Goal: Task Accomplishment & Management: Manage account settings

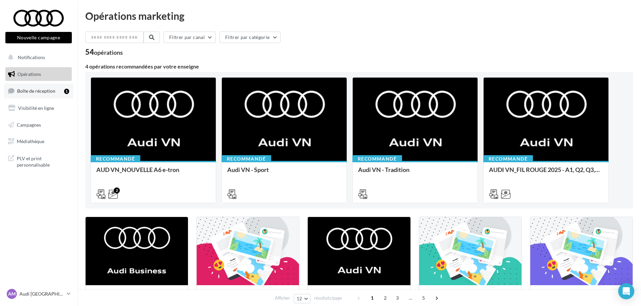
click at [39, 87] on link "Boîte de réception 1" at bounding box center [38, 91] width 69 height 14
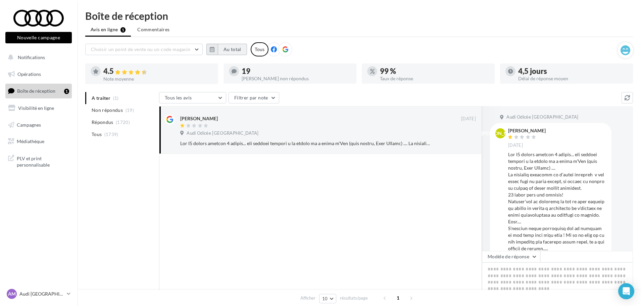
click at [223, 50] on button "Au total" at bounding box center [232, 49] width 29 height 11
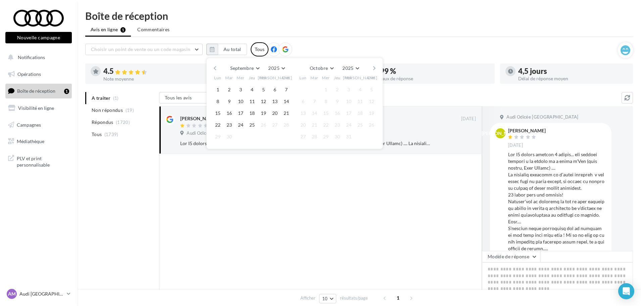
click at [217, 70] on button "button" at bounding box center [215, 67] width 6 height 9
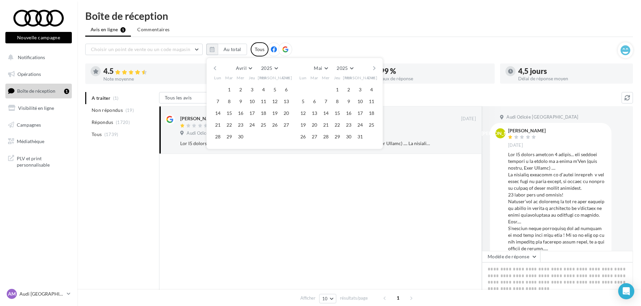
click at [233, 86] on span "1" at bounding box center [229, 90] width 10 height 10
click at [231, 90] on button "1" at bounding box center [229, 90] width 10 height 10
click at [243, 138] on button "30" at bounding box center [241, 137] width 10 height 10
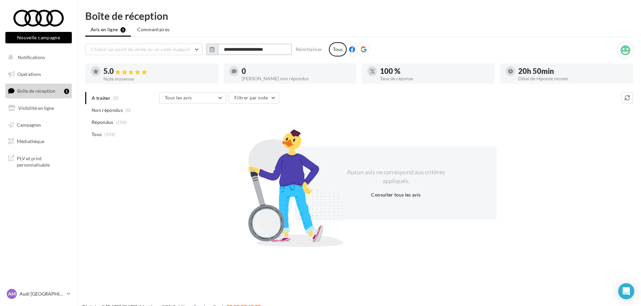
click at [240, 50] on input "**********" at bounding box center [255, 49] width 74 height 11
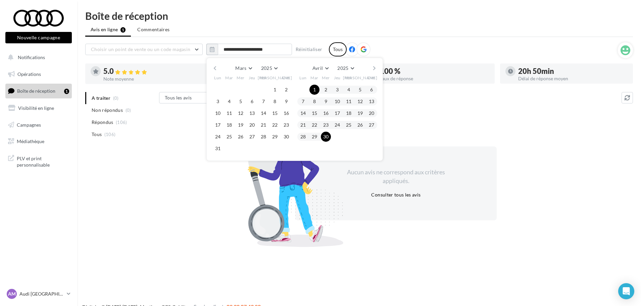
click at [374, 68] on button "button" at bounding box center [374, 67] width 6 height 9
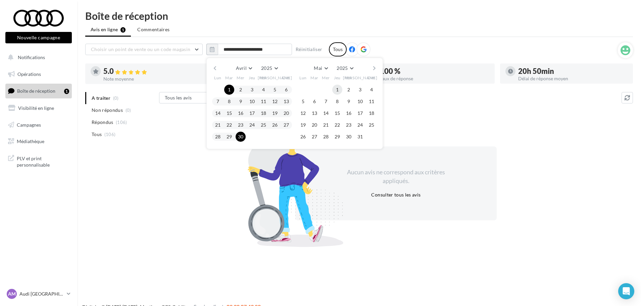
click at [335, 90] on button "1" at bounding box center [337, 90] width 10 height 10
click at [361, 138] on button "31" at bounding box center [360, 137] width 10 height 10
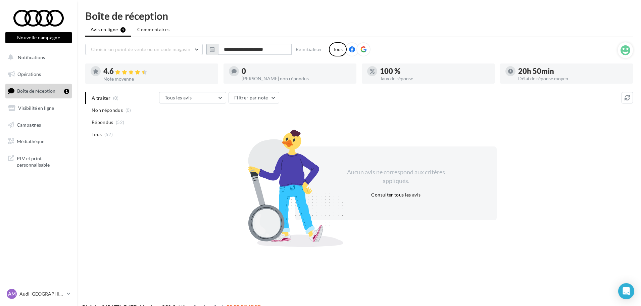
click at [245, 49] on input "**********" at bounding box center [255, 49] width 74 height 11
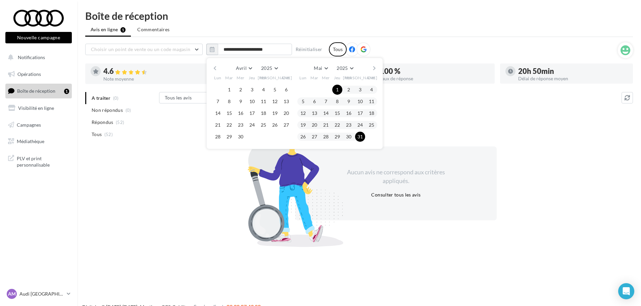
click at [375, 67] on button "button" at bounding box center [374, 67] width 6 height 9
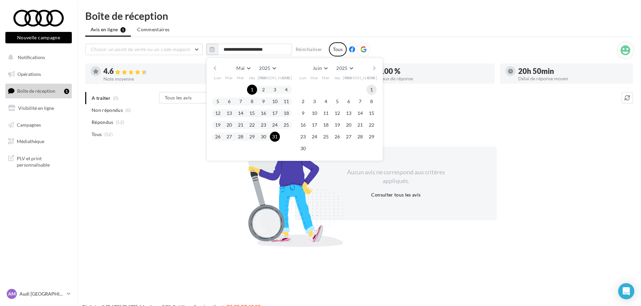
click at [374, 92] on button "1" at bounding box center [371, 90] width 10 height 10
click at [303, 148] on button "30" at bounding box center [303, 148] width 10 height 10
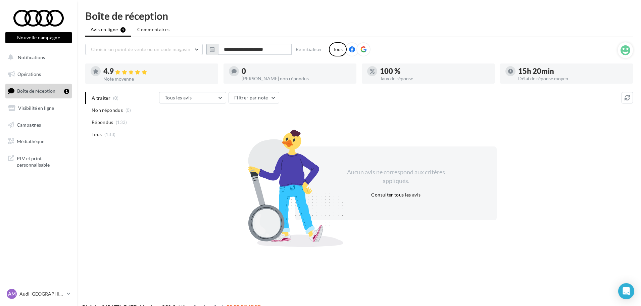
click at [245, 47] on input "**********" at bounding box center [255, 49] width 74 height 11
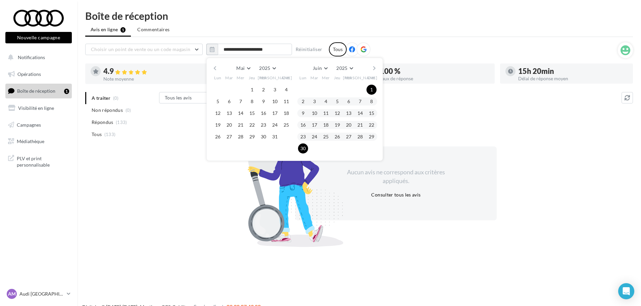
click at [375, 67] on button "button" at bounding box center [374, 67] width 6 height 9
click at [312, 88] on button "1" at bounding box center [314, 90] width 10 height 10
click at [340, 137] on button "31" at bounding box center [337, 137] width 10 height 10
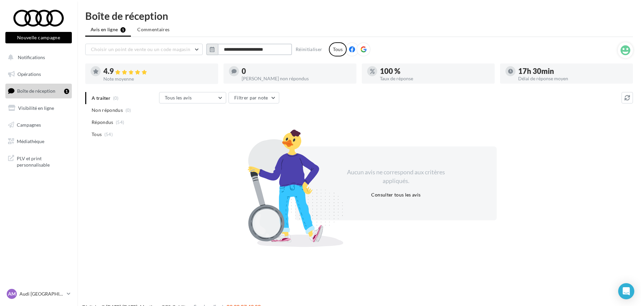
click at [246, 49] on input "**********" at bounding box center [255, 49] width 74 height 11
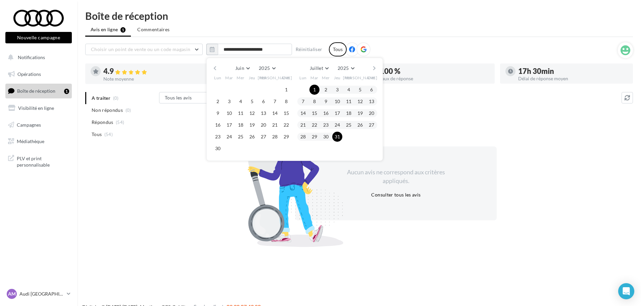
drag, startPoint x: 373, startPoint y: 69, endPoint x: 368, endPoint y: 72, distance: 5.7
click at [373, 69] on button "button" at bounding box center [374, 67] width 6 height 9
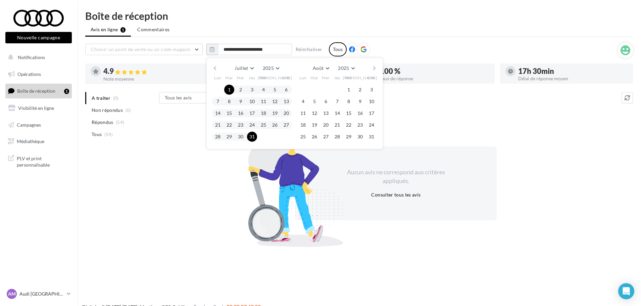
drag, startPoint x: 347, startPoint y: 88, endPoint x: 354, endPoint y: 114, distance: 27.0
click at [347, 88] on button "1" at bounding box center [349, 90] width 10 height 10
click at [371, 134] on button "31" at bounding box center [371, 137] width 10 height 10
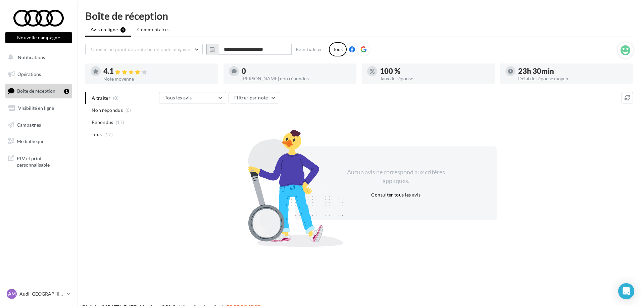
click at [256, 52] on input "**********" at bounding box center [255, 49] width 74 height 11
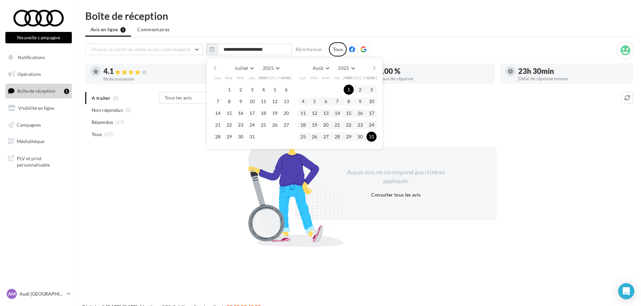
click at [376, 67] on button "button" at bounding box center [374, 67] width 6 height 9
click at [301, 90] on button "1" at bounding box center [303, 90] width 10 height 10
click at [339, 125] on button "25" at bounding box center [337, 125] width 10 height 10
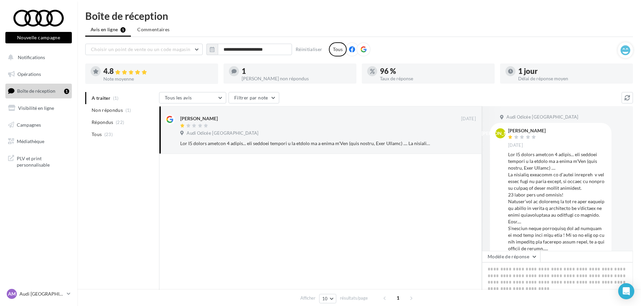
click at [361, 189] on div at bounding box center [320, 238] width 323 height 168
click at [599, 175] on div at bounding box center [557, 248] width 98 height 195
click at [59, 294] on p "Audi [GEOGRAPHIC_DATA]" at bounding box center [41, 293] width 45 height 7
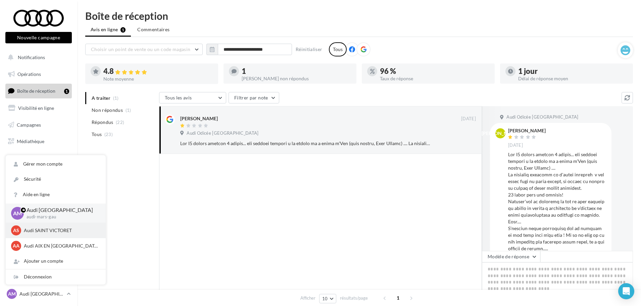
click at [58, 231] on p "Audi SAINT VICTORET" at bounding box center [61, 230] width 74 height 7
